Goal: Information Seeking & Learning: Find specific fact

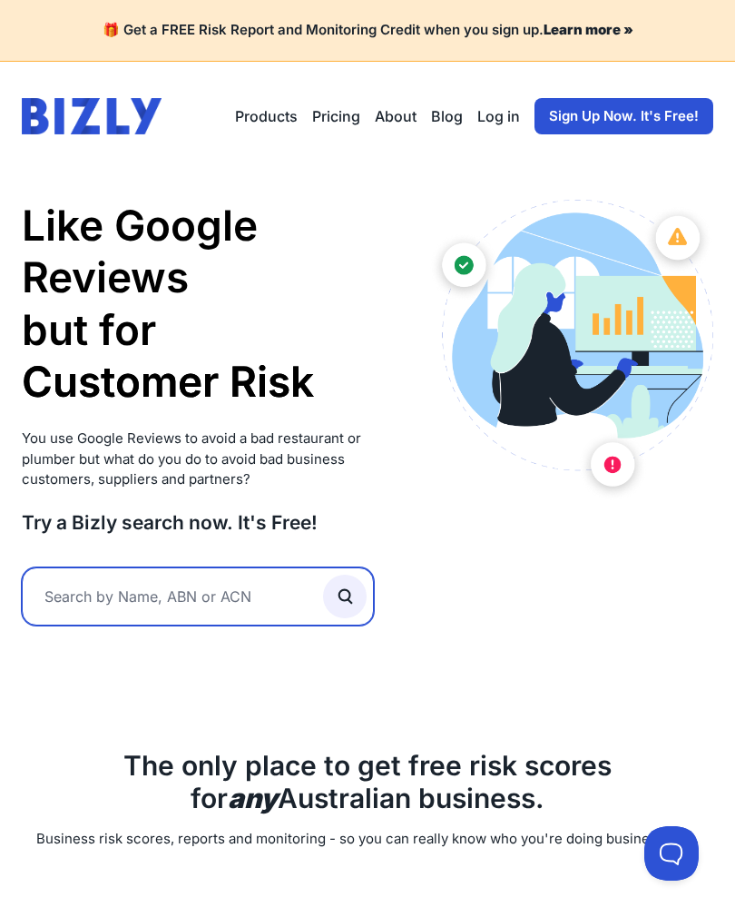
click at [88, 567] on input "text" at bounding box center [198, 596] width 352 height 58
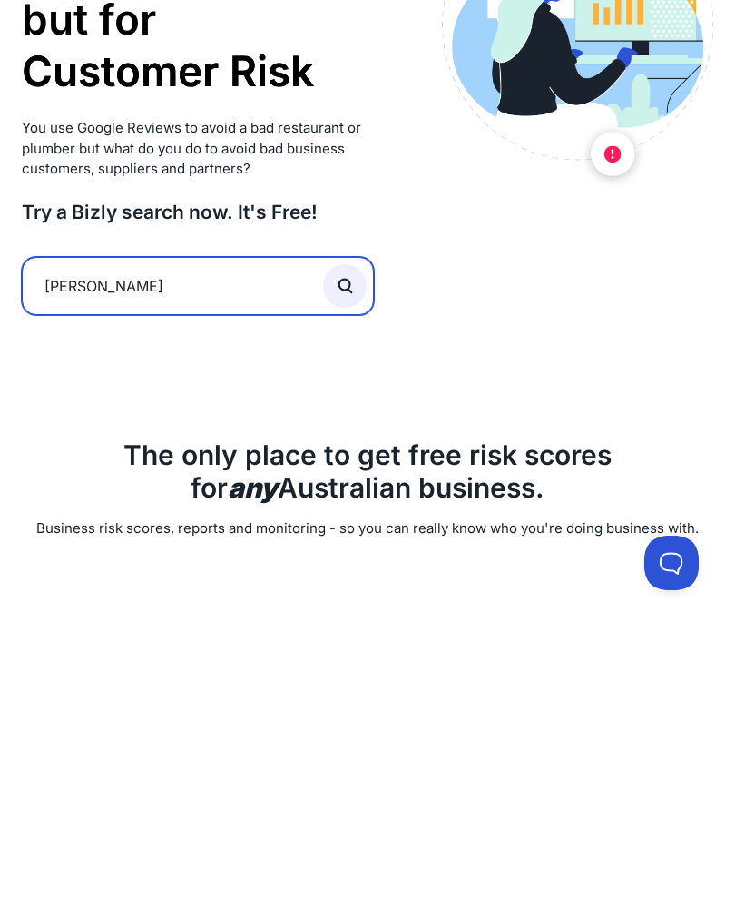
type input "[PERSON_NAME]"
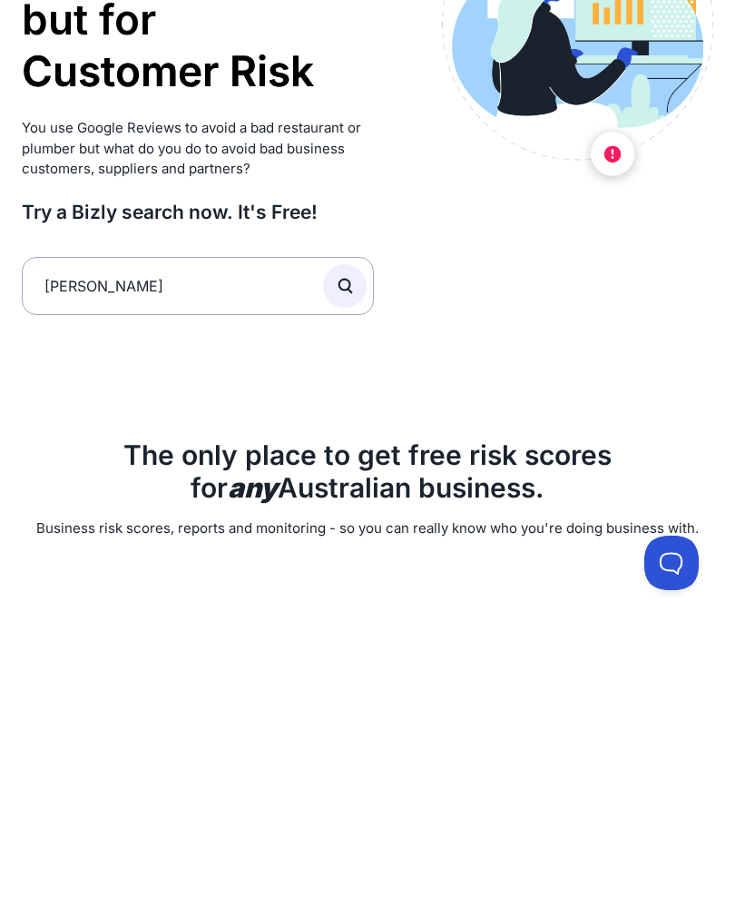
click at [363, 555] on button "submit" at bounding box center [345, 577] width 44 height 44
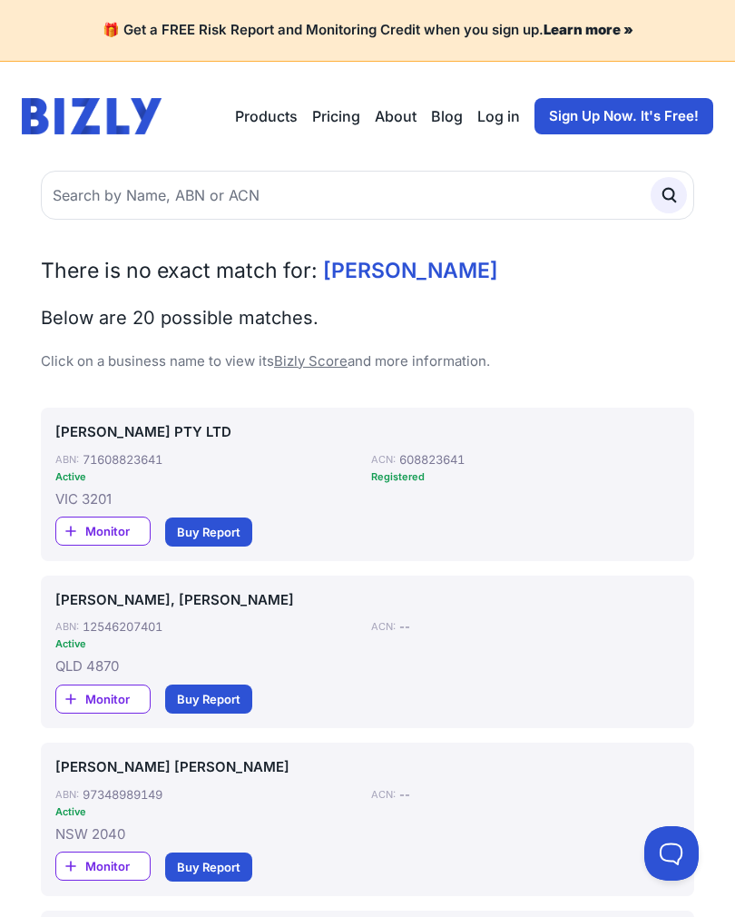
click at [125, 462] on link "71608823641" at bounding box center [123, 459] width 80 height 15
click at [84, 459] on link "71608823641" at bounding box center [123, 459] width 80 height 15
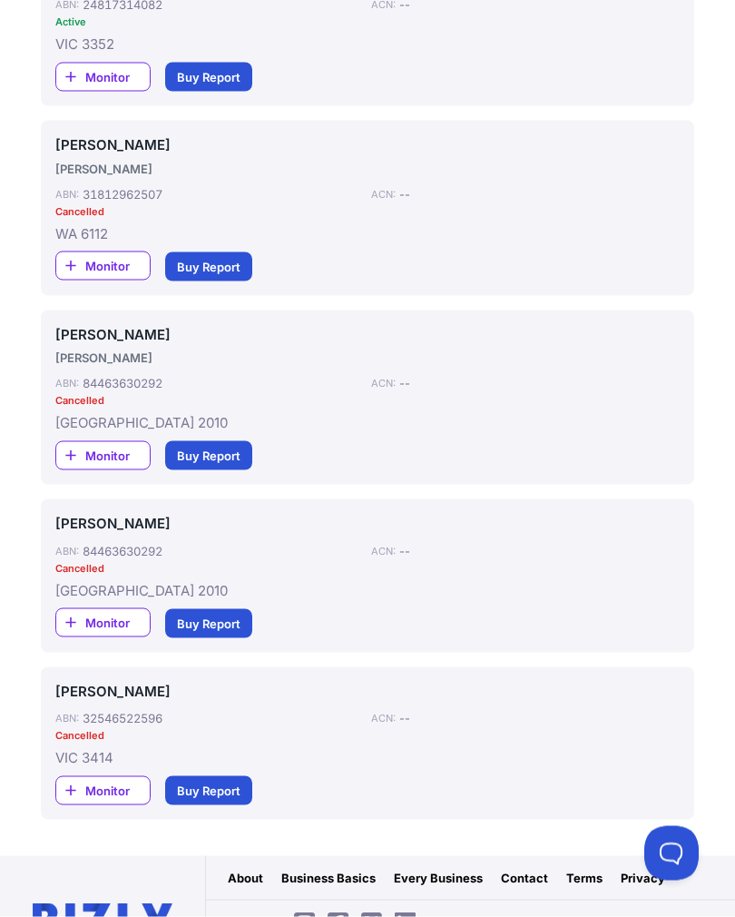
scroll to position [3029, 0]
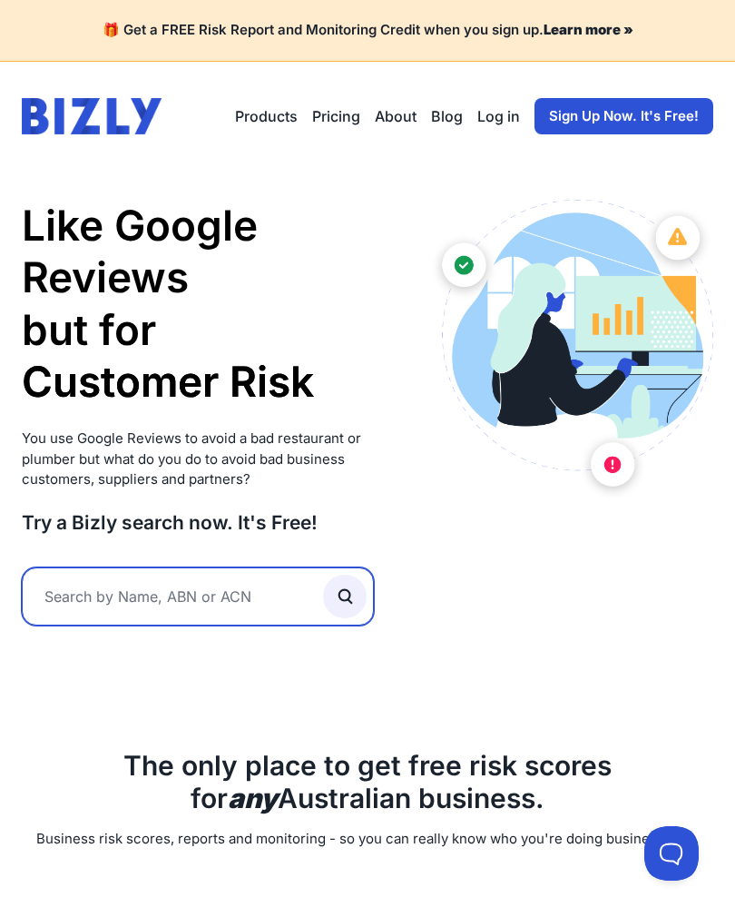
click at [131, 594] on input "text" at bounding box center [198, 596] width 352 height 58
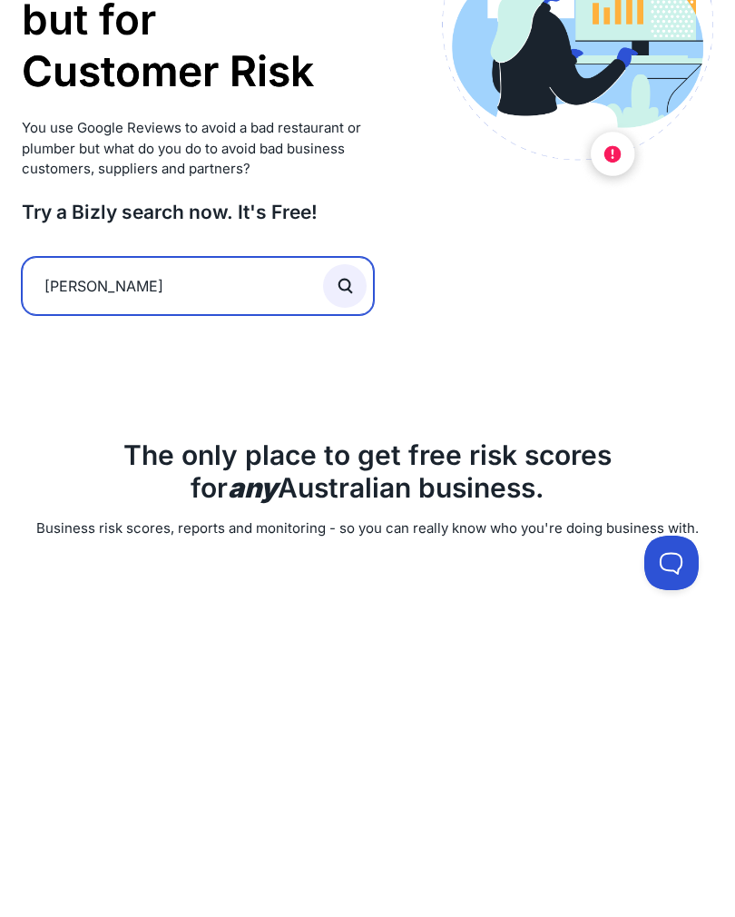
type input "[PERSON_NAME]"
click at [345, 555] on button "submit" at bounding box center [345, 577] width 44 height 44
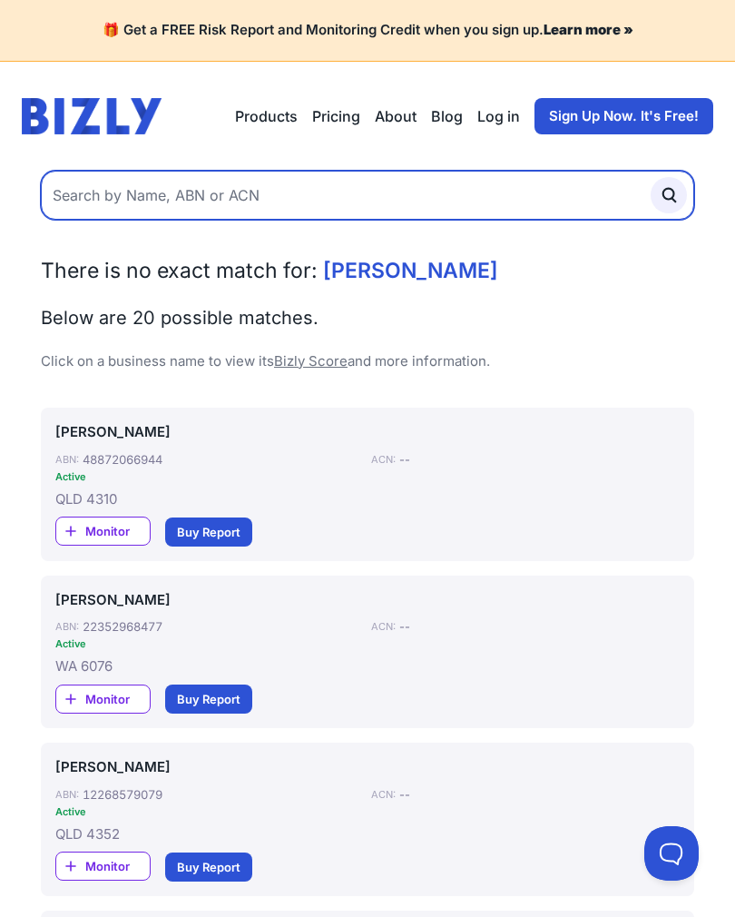
click at [85, 204] on input "text" at bounding box center [368, 195] width 654 height 49
type input "Hill [PERSON_NAME]"
click at [669, 194] on button "submit" at bounding box center [669, 195] width 36 height 36
click at [149, 171] on input "text" at bounding box center [368, 195] width 654 height 49
type input "S"
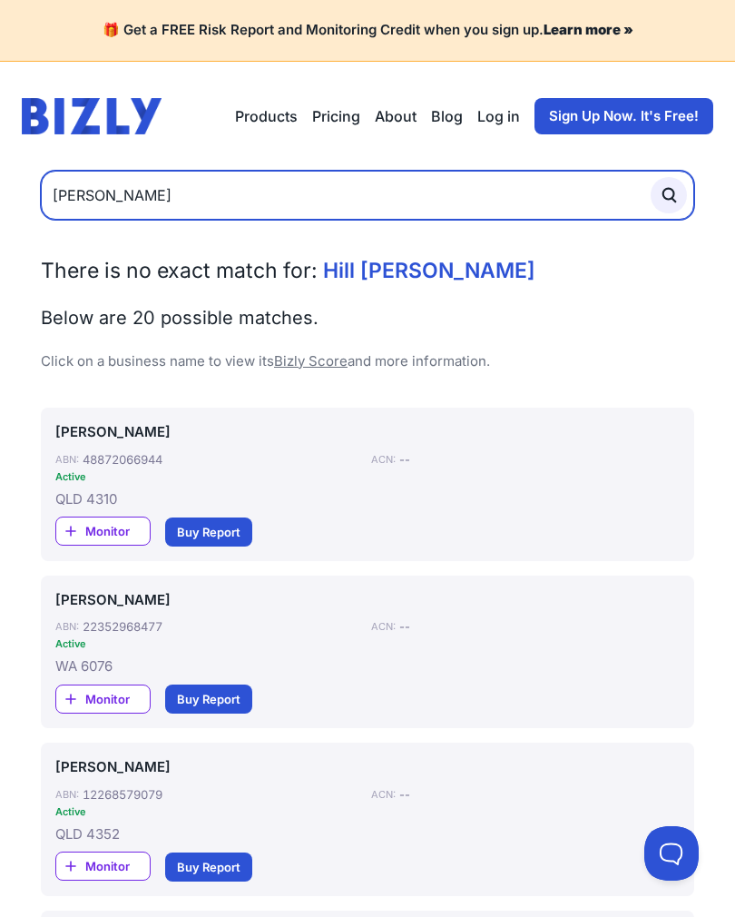
type input "[PERSON_NAME]"
click at [669, 194] on button "submit" at bounding box center [669, 195] width 36 height 36
click at [91, 172] on input "text" at bounding box center [368, 195] width 654 height 49
type input "Sanderson Demi"
click at [669, 194] on button "submit" at bounding box center [669, 195] width 36 height 36
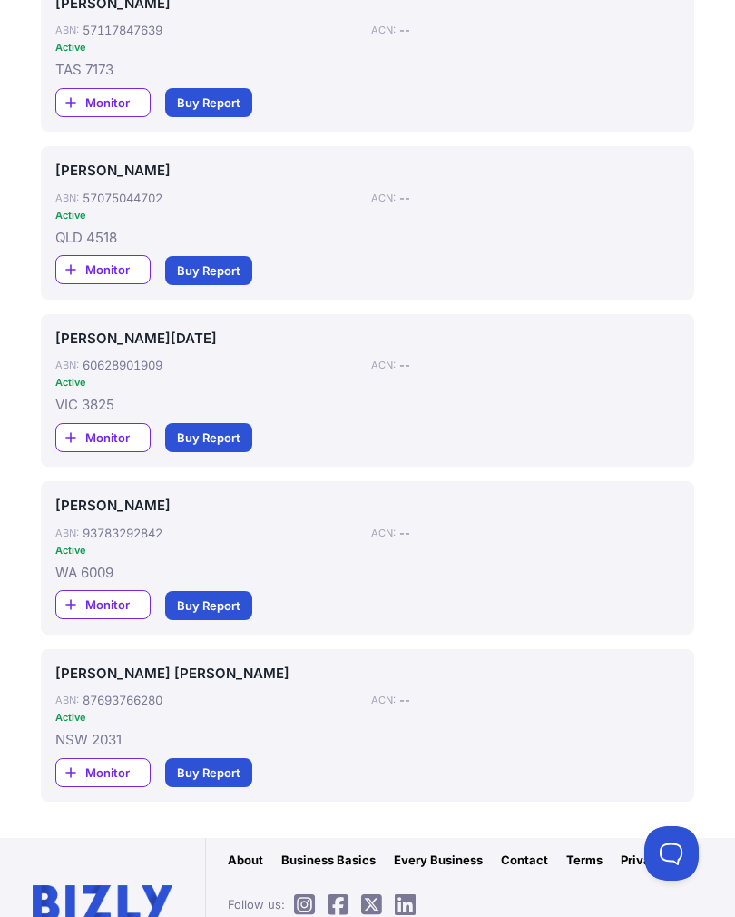
scroll to position [2964, 0]
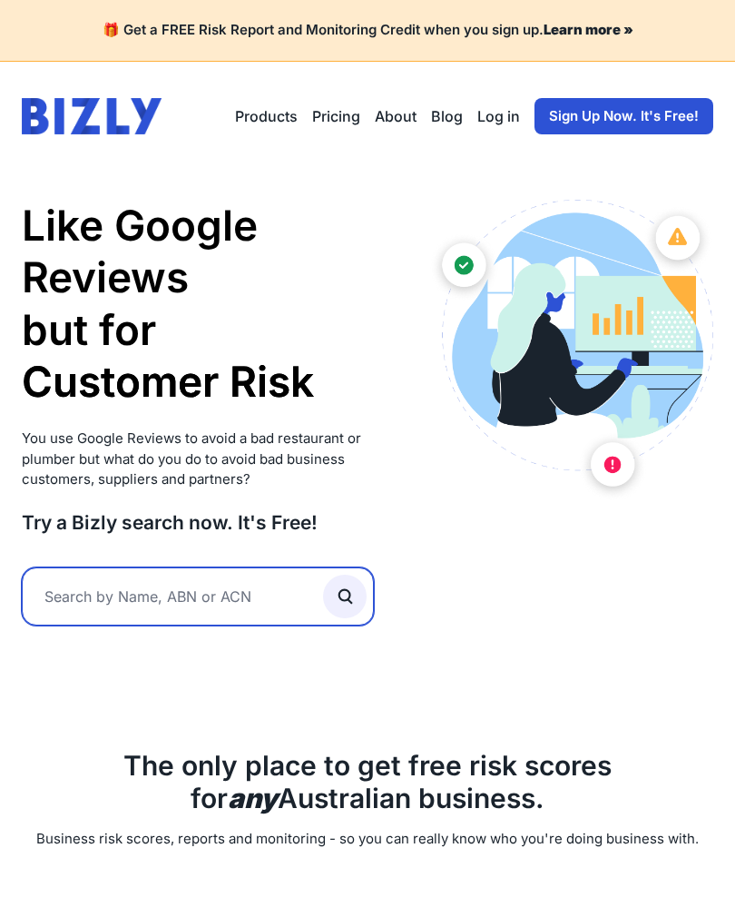
click at [83, 575] on input "text" at bounding box center [198, 596] width 352 height 58
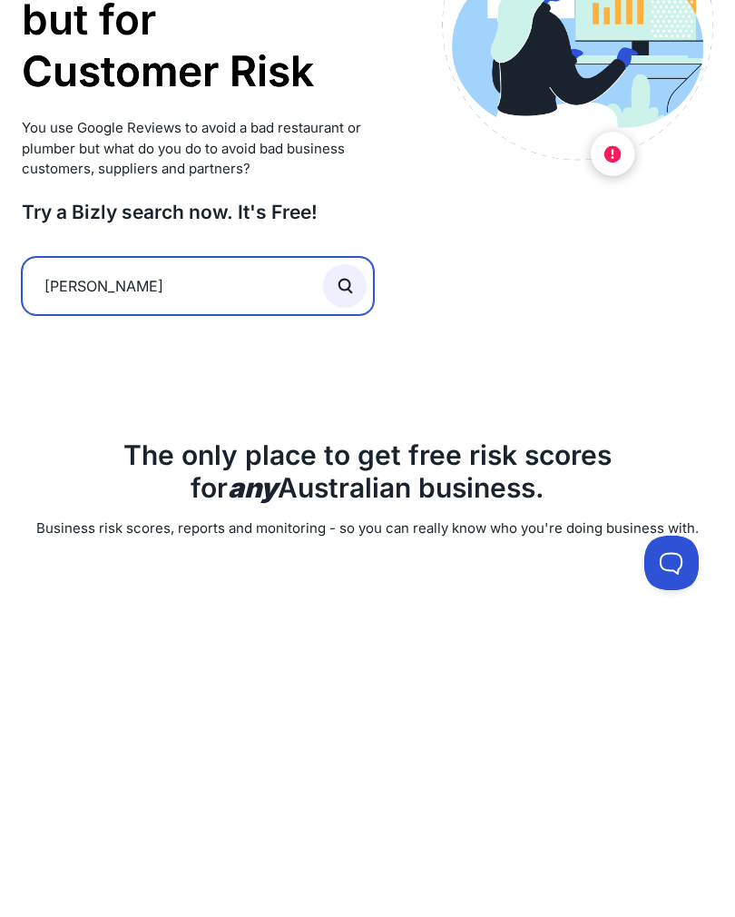
type input "Cherie"
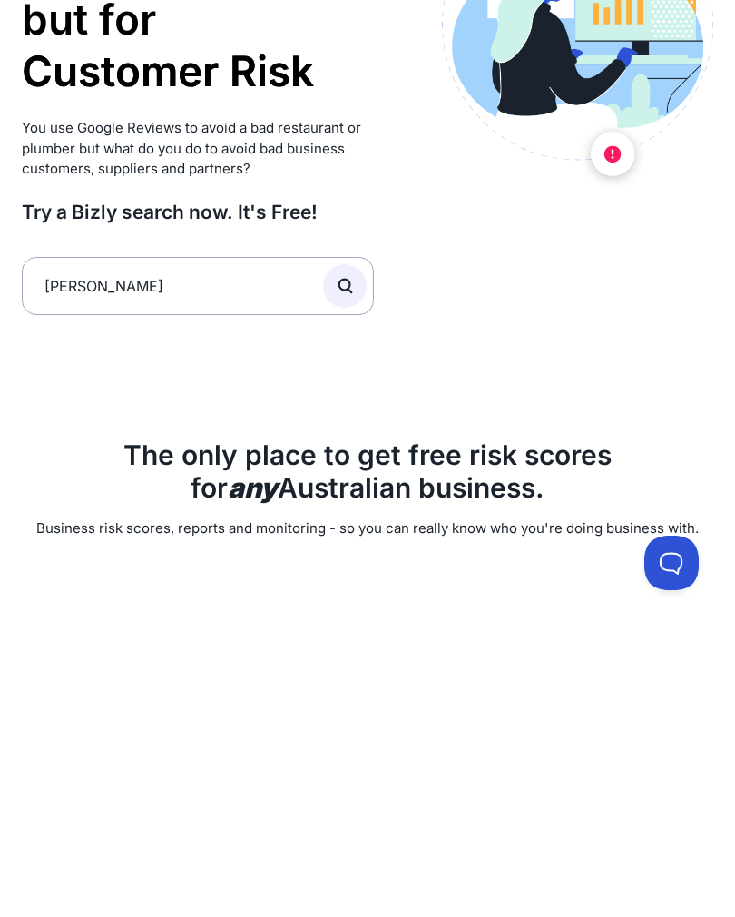
click at [341, 566] on icon "submit" at bounding box center [345, 576] width 20 height 20
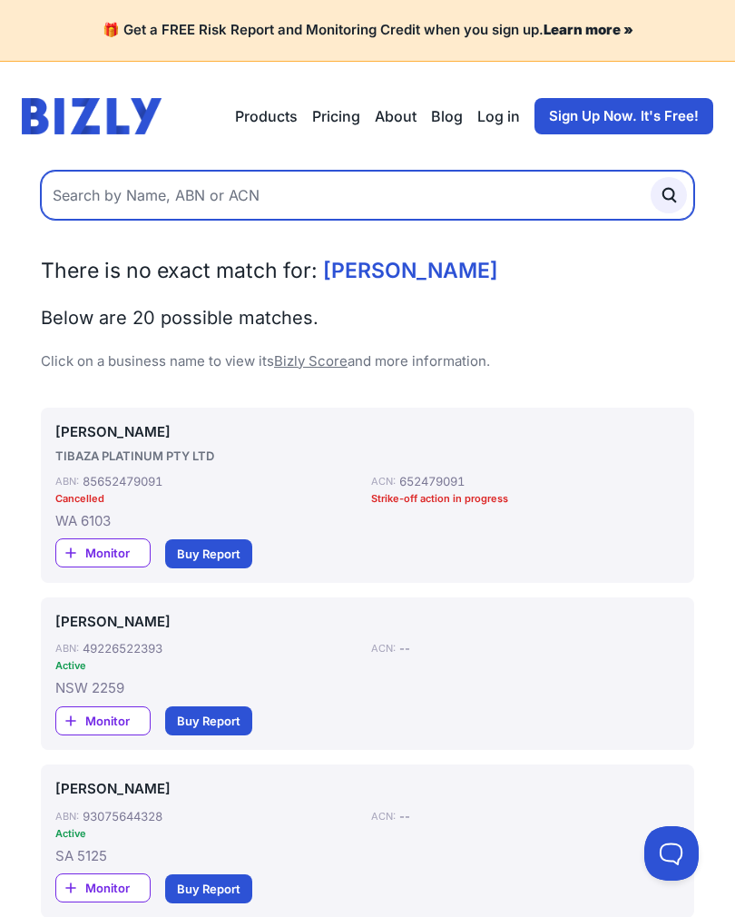
click at [73, 183] on input "text" at bounding box center [368, 195] width 654 height 49
type input "[PERSON_NAME]"
click at [669, 194] on button "submit" at bounding box center [669, 195] width 36 height 36
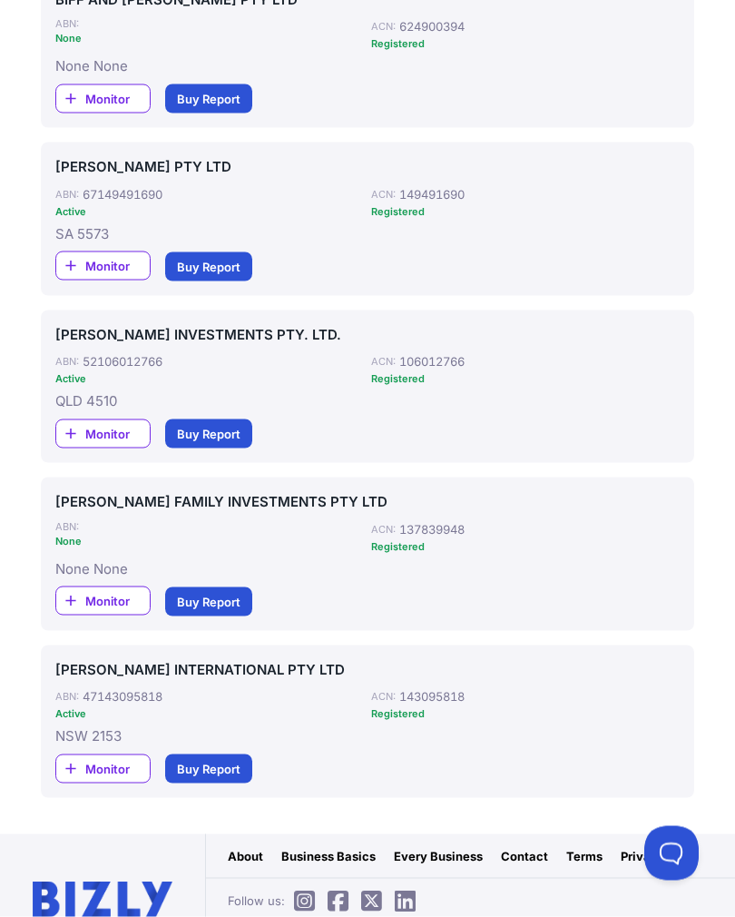
scroll to position [2986, 0]
